Goal: Use online tool/utility: Utilize a website feature to perform a specific function

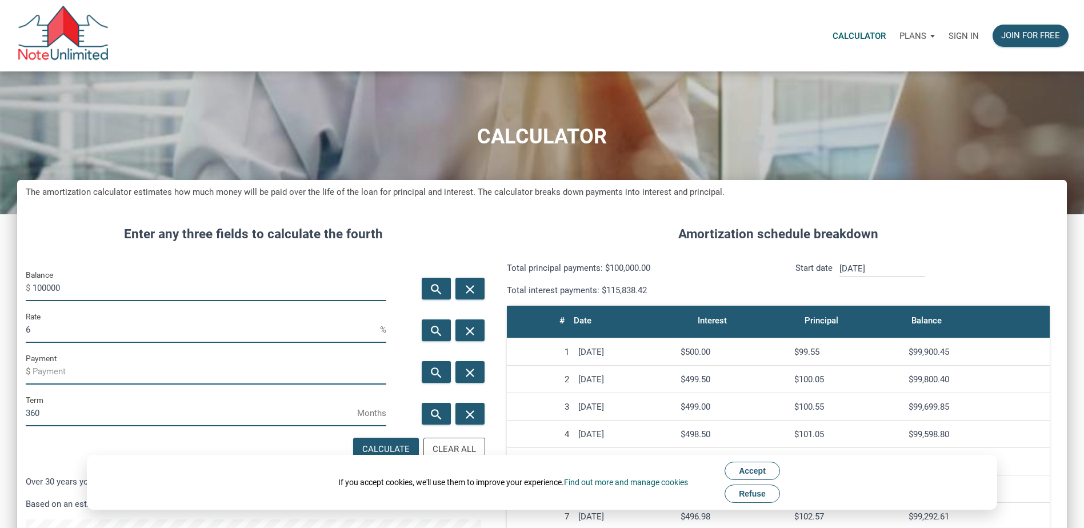
drag, startPoint x: 0, startPoint y: 0, endPoint x: 82, endPoint y: 286, distance: 297.3
click at [85, 285] on input "100000" at bounding box center [210, 288] width 354 height 26
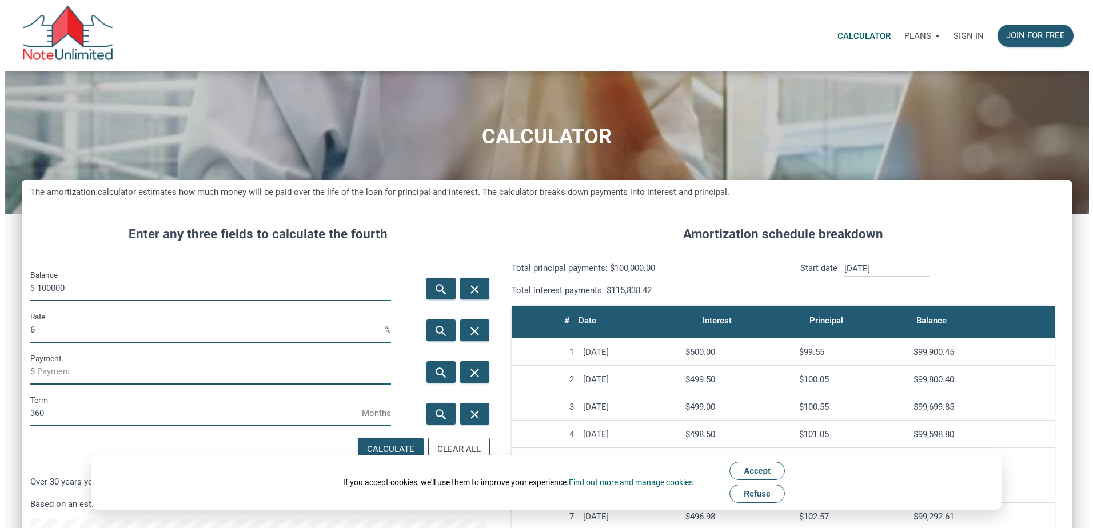
scroll to position [628, 1050]
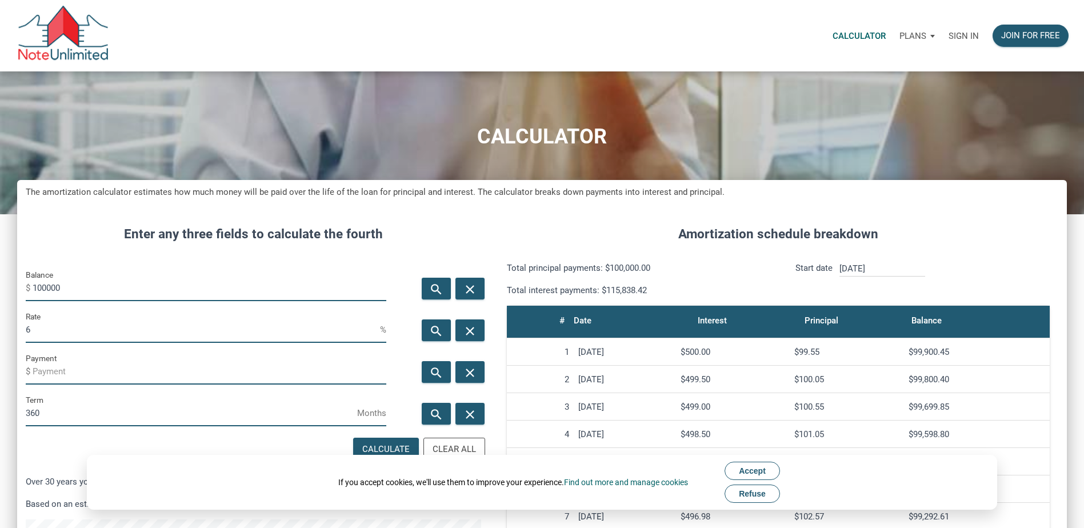
click at [82, 286] on input "100000" at bounding box center [210, 288] width 354 height 26
click at [136, 265] on div "Enter any three fields to calculate the fourth Balance $ 4500000 search close R…" at bounding box center [253, 507] width 473 height 600
click at [94, 290] on input "4500000" at bounding box center [210, 288] width 354 height 26
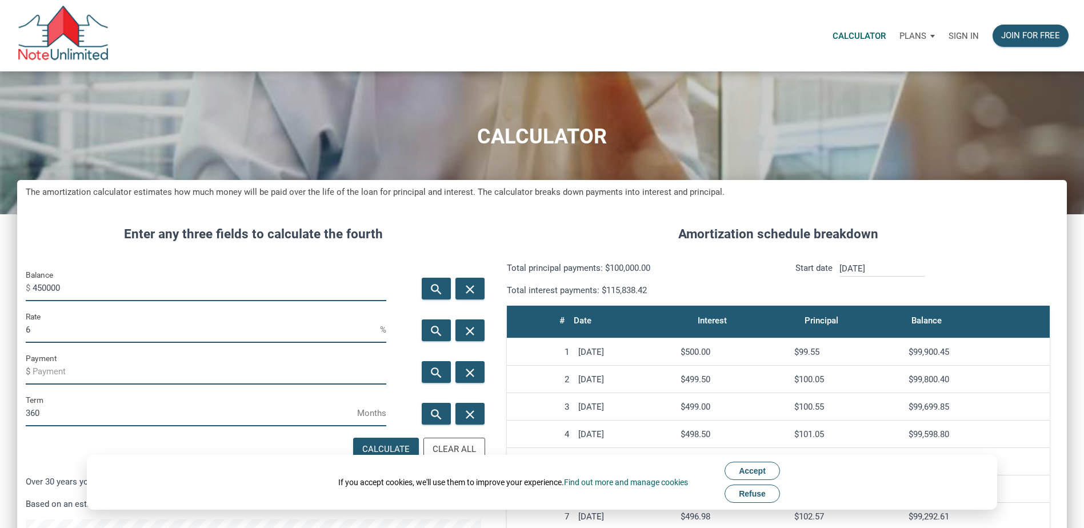
type input "450000"
click at [52, 331] on input "6" at bounding box center [203, 330] width 354 height 26
type input "7"
click at [378, 443] on div "Calculate" at bounding box center [385, 449] width 47 height 13
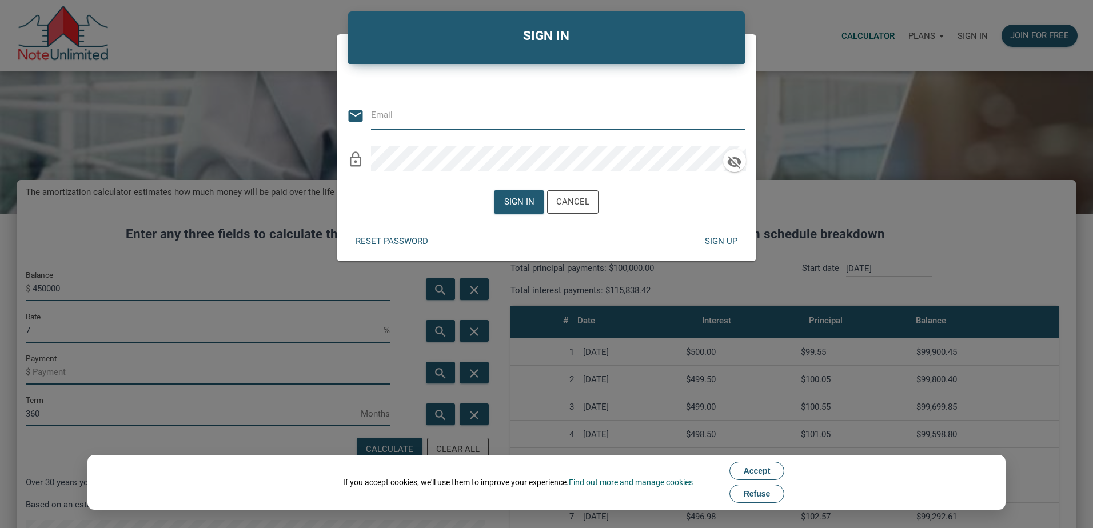
type input "[EMAIL_ADDRESS][DOMAIN_NAME]"
drag, startPoint x: 517, startPoint y: 190, endPoint x: 516, endPoint y: 197, distance: 6.4
click at [517, 190] on button "Sign in" at bounding box center [519, 201] width 50 height 23
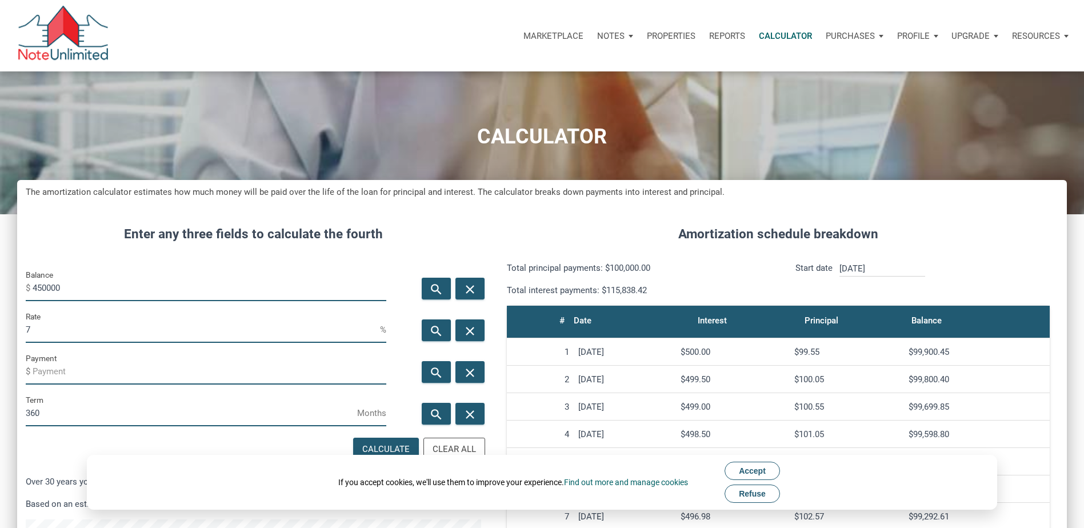
scroll to position [570788, 570366]
click at [766, 470] on span "Accept" at bounding box center [752, 470] width 27 height 9
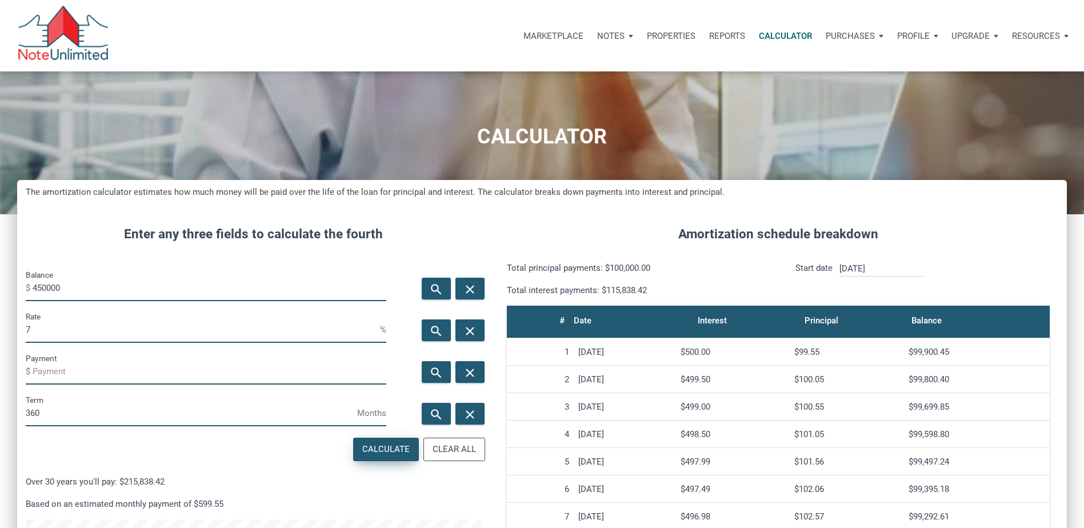
click at [391, 450] on div "Calculate" at bounding box center [385, 449] width 47 height 13
type input "-2993.86"
click at [108, 301] on div "Balance $ 450000" at bounding box center [206, 284] width 361 height 33
click at [77, 281] on input "450000" at bounding box center [210, 288] width 354 height 26
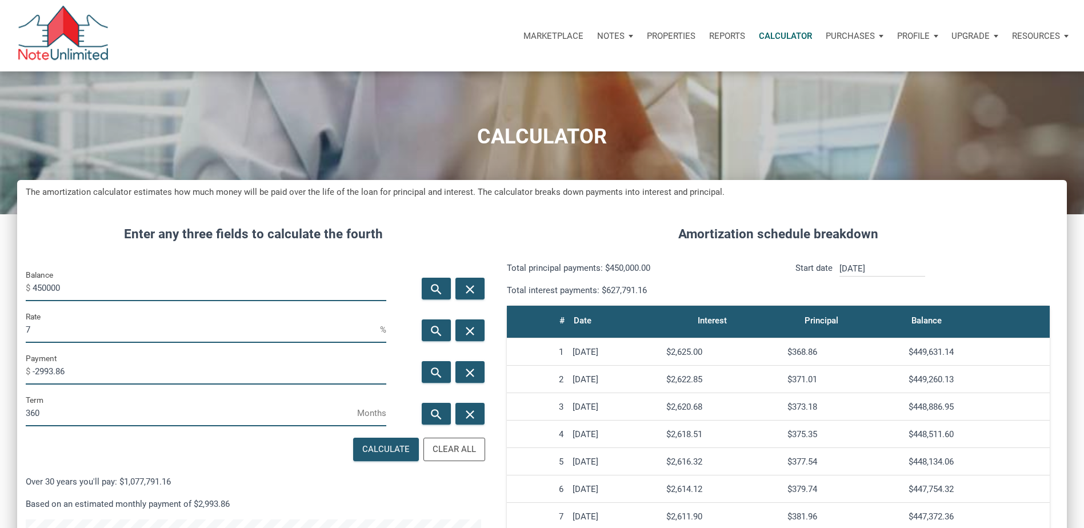
click at [77, 281] on input "450000" at bounding box center [210, 288] width 354 height 26
type input "550000"
drag, startPoint x: 87, startPoint y: 373, endPoint x: -2, endPoint y: 369, distance: 89.2
click at [0, 369] on html "Marketplace Notes Dashboard Transactions Properties Reports Calculator Purchase…" at bounding box center [542, 264] width 1084 height 528
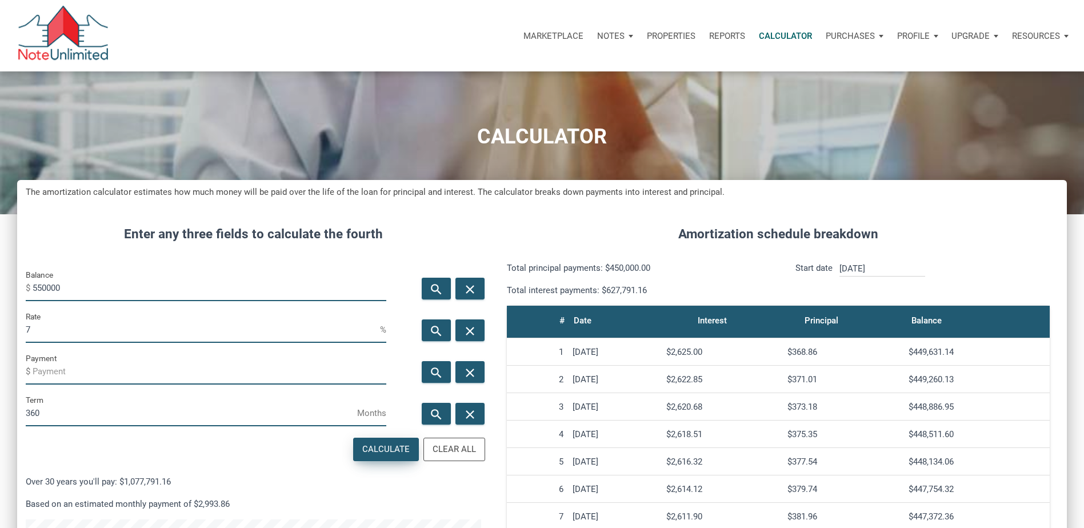
click at [374, 452] on div "Calculate" at bounding box center [385, 449] width 47 height 13
type input "-3659.16"
